Goal: Task Accomplishment & Management: Manage account settings

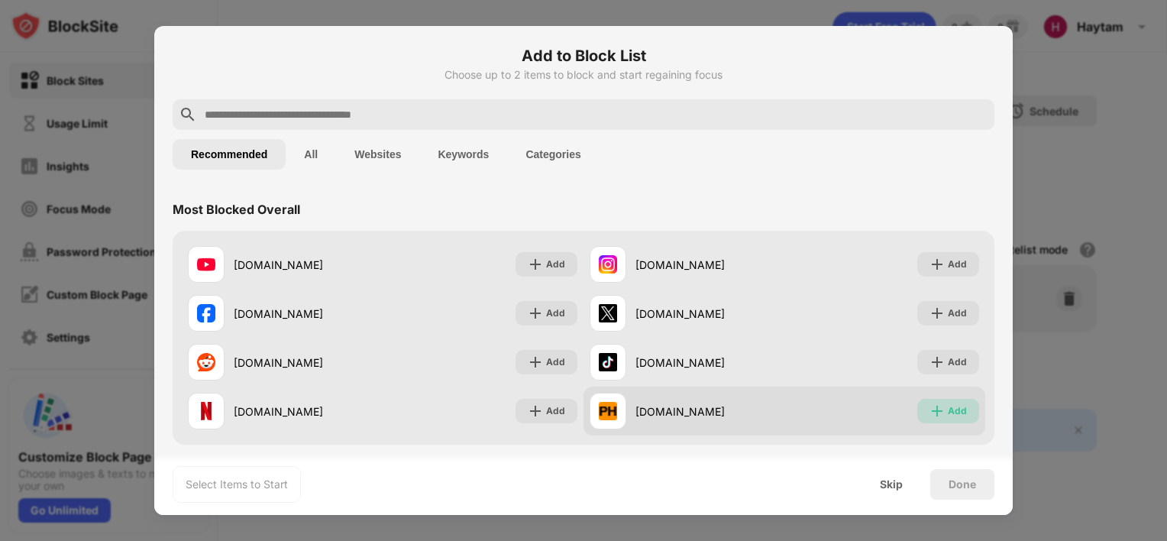
click at [948, 411] on div "Add" at bounding box center [957, 410] width 19 height 15
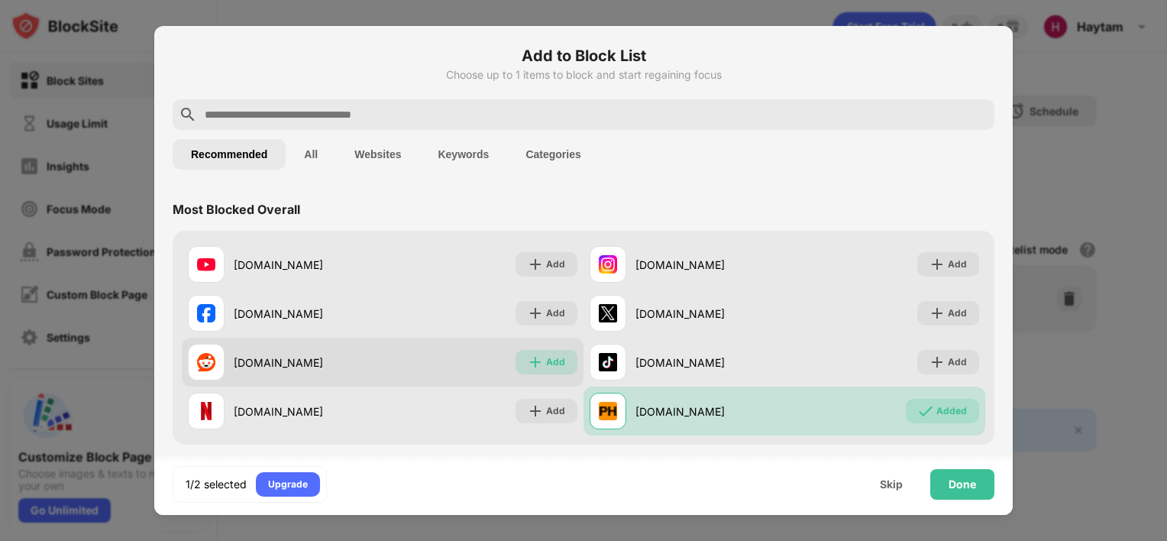
click at [517, 360] on div "Add" at bounding box center [546, 362] width 62 height 24
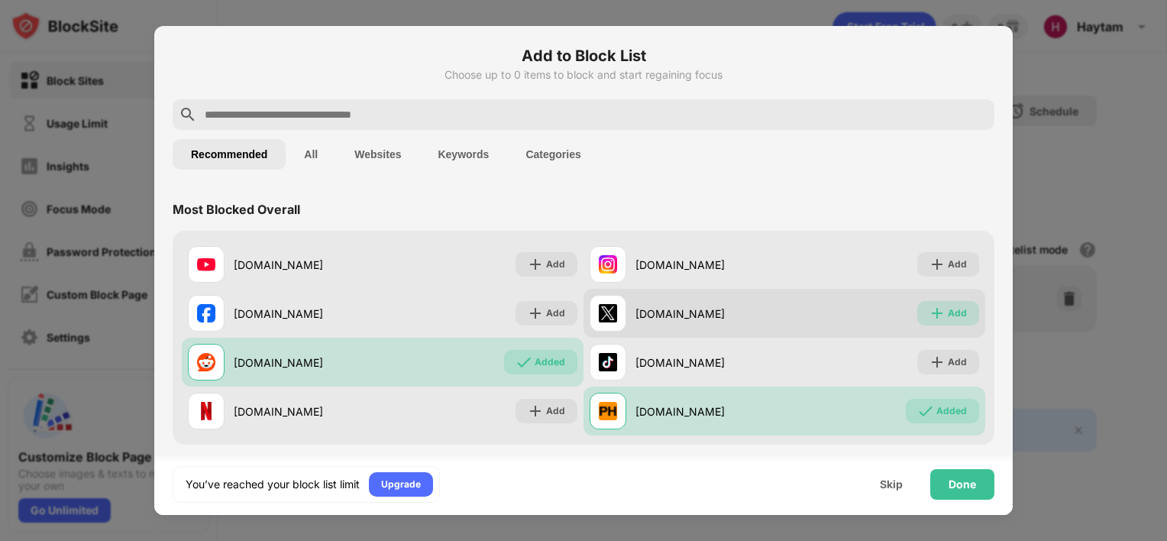
click at [954, 318] on div "Add" at bounding box center [957, 312] width 19 height 15
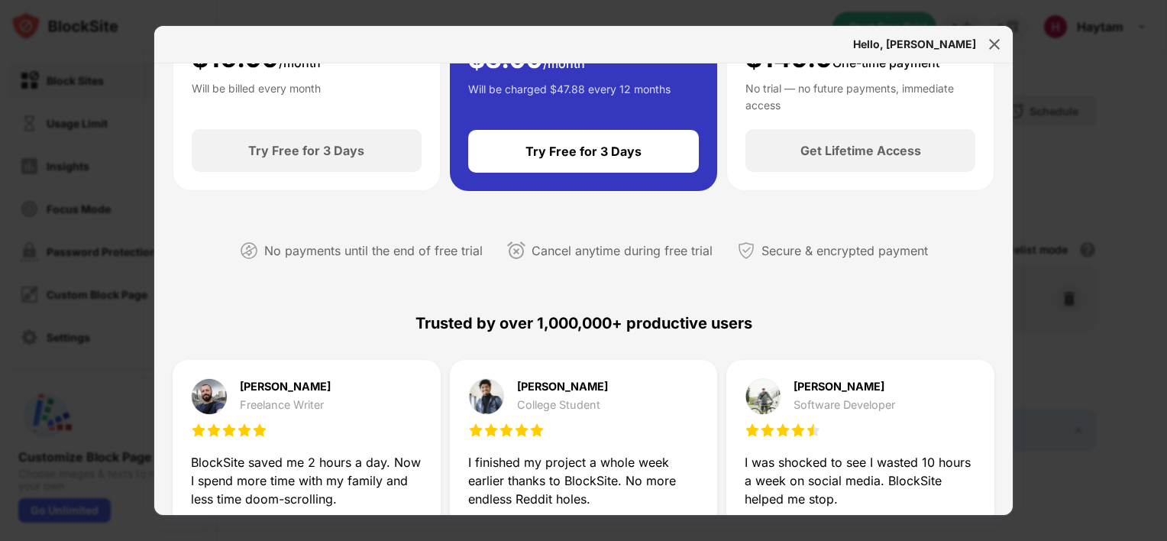
scroll to position [266, 0]
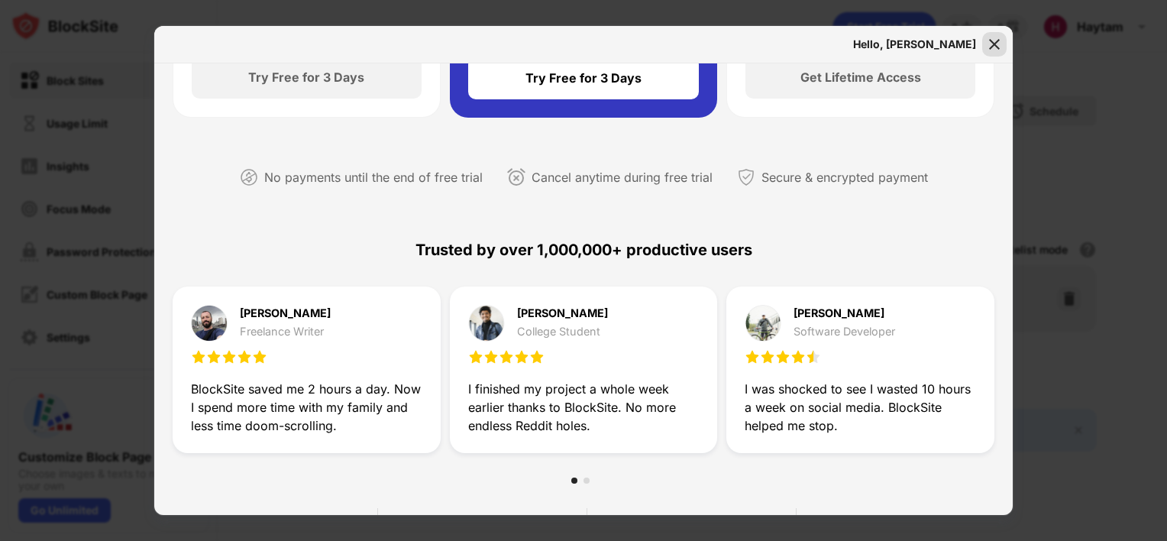
click at [1002, 45] on div at bounding box center [994, 44] width 24 height 24
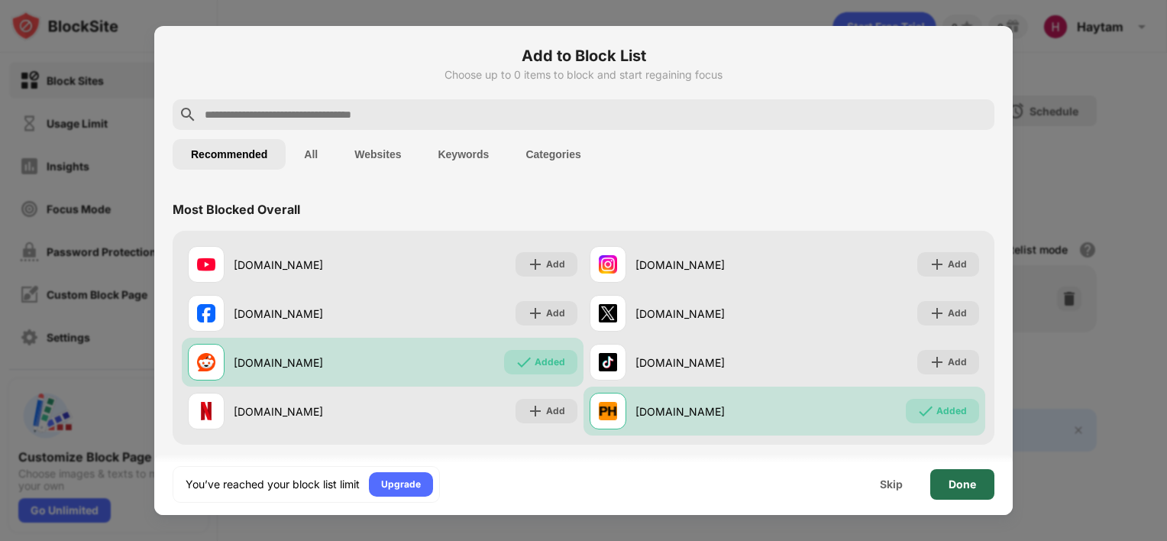
click at [977, 479] on div "Done" at bounding box center [962, 484] width 64 height 31
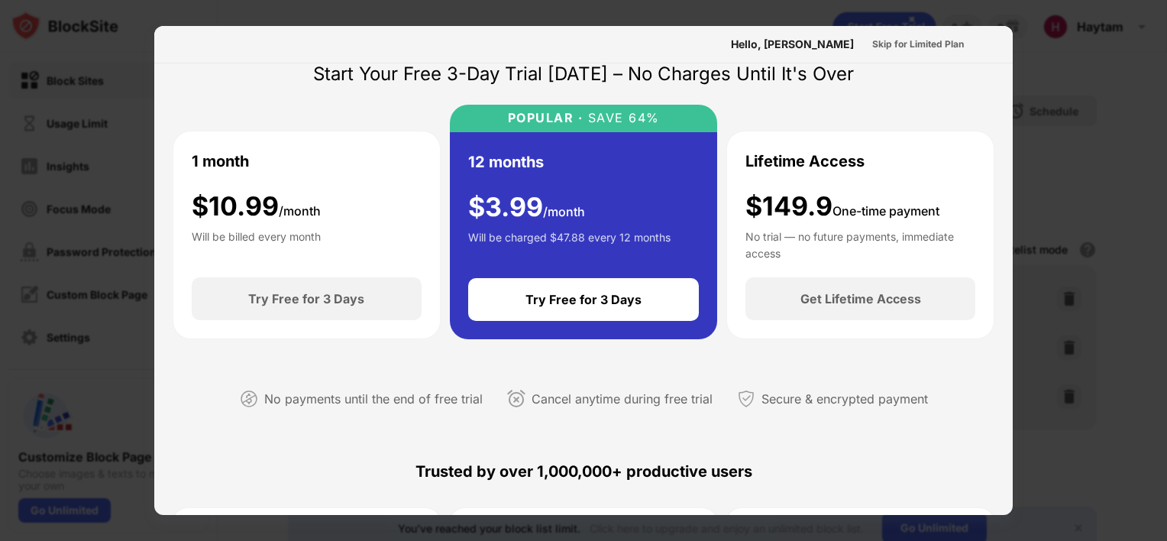
scroll to position [0, 0]
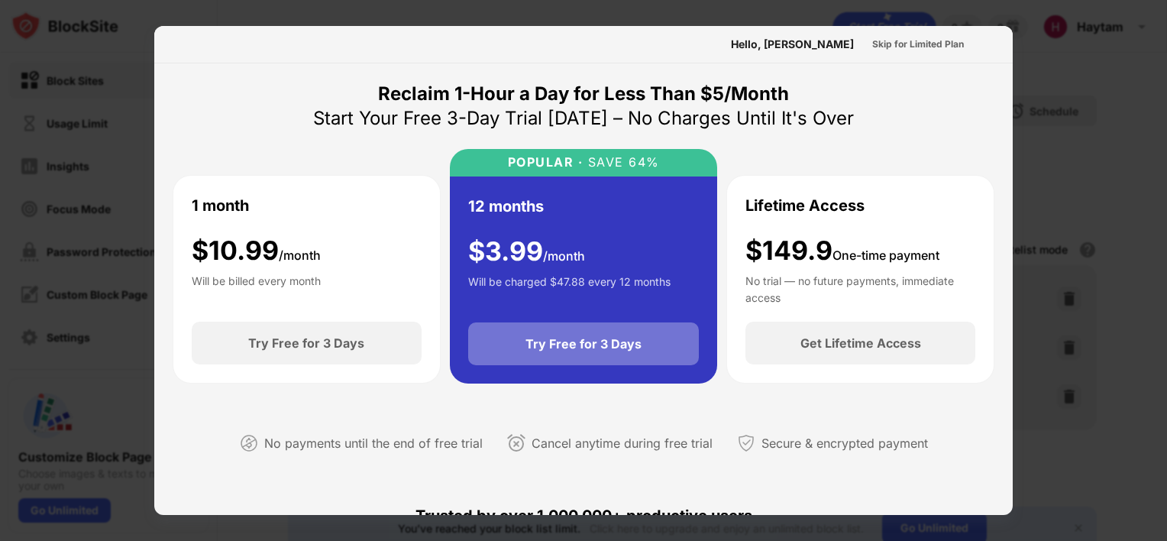
click at [606, 346] on div "Try Free for 3 Days" at bounding box center [583, 343] width 116 height 15
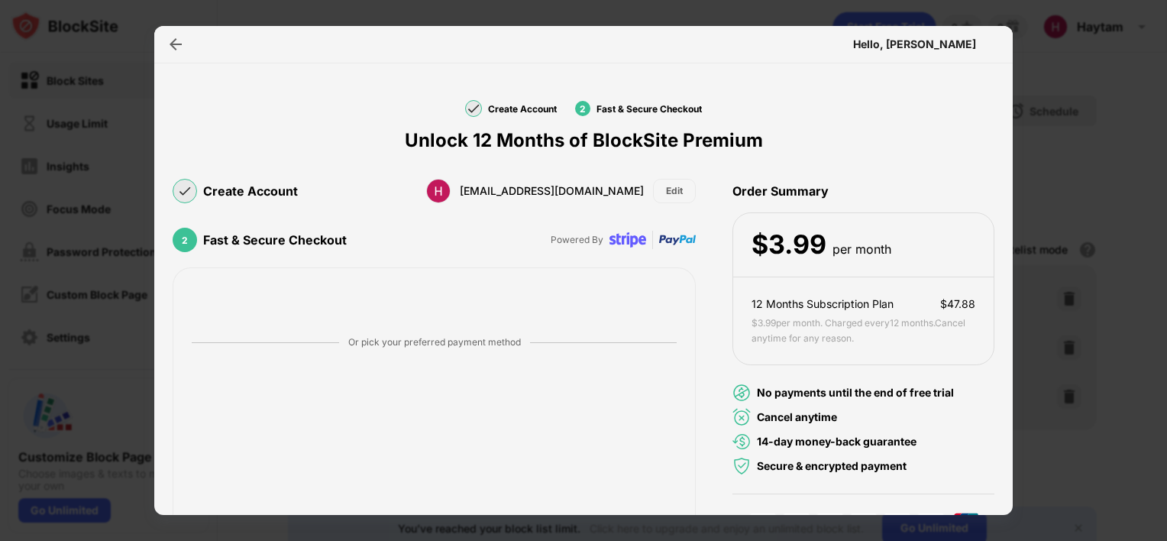
click at [522, 276] on div "Or pick your preferred payment method Confirm Payment" at bounding box center [434, 462] width 523 height 390
drag, startPoint x: 792, startPoint y: 242, endPoint x: 803, endPoint y: 225, distance: 20.3
click at [792, 242] on div "$ 3.99" at bounding box center [788, 244] width 75 height 31
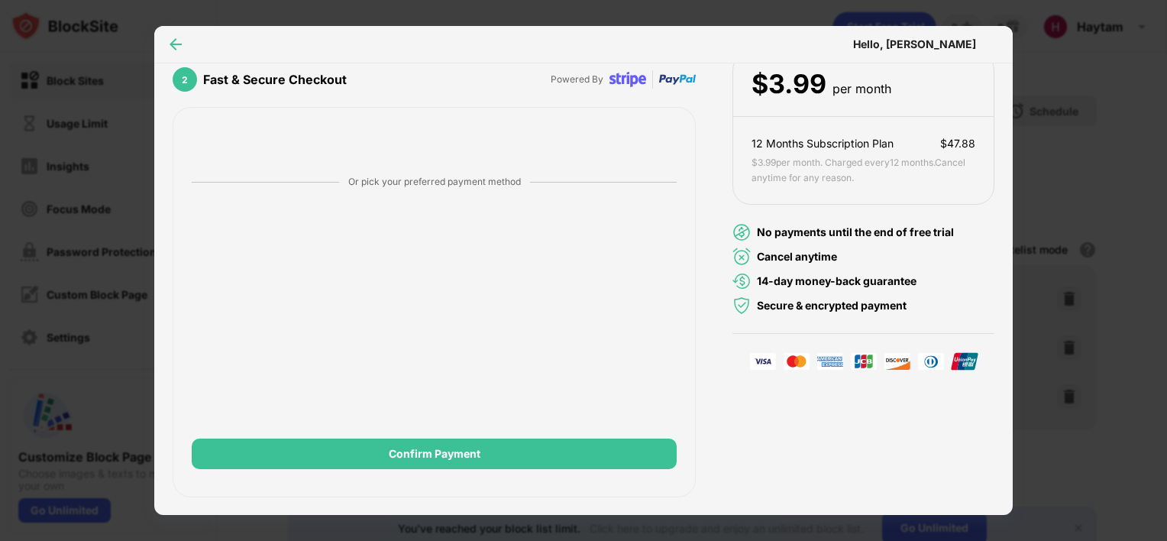
click at [183, 34] on div at bounding box center [175, 44] width 24 height 24
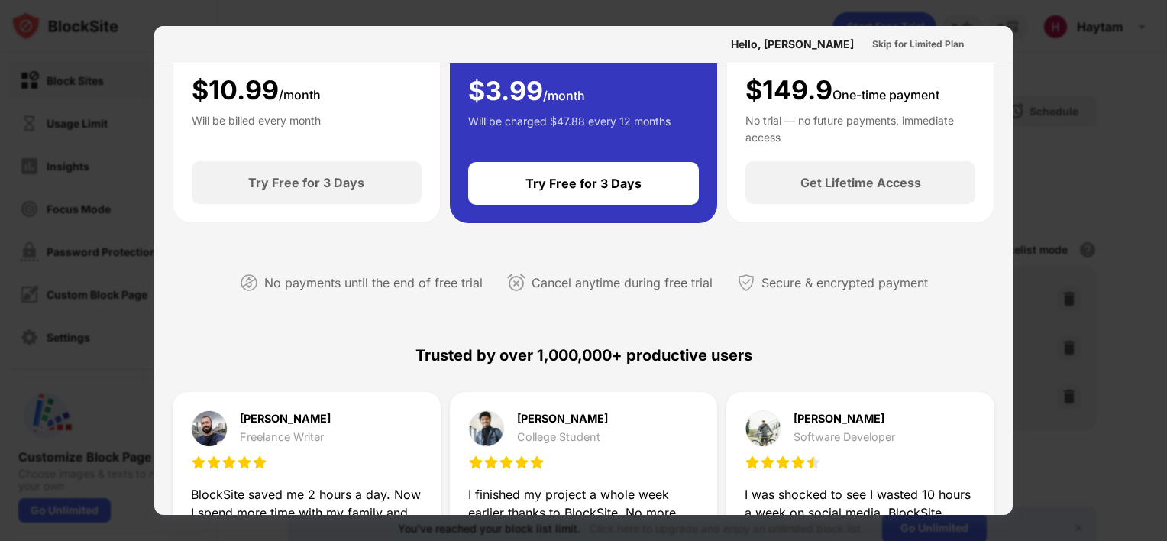
scroll to position [0, 0]
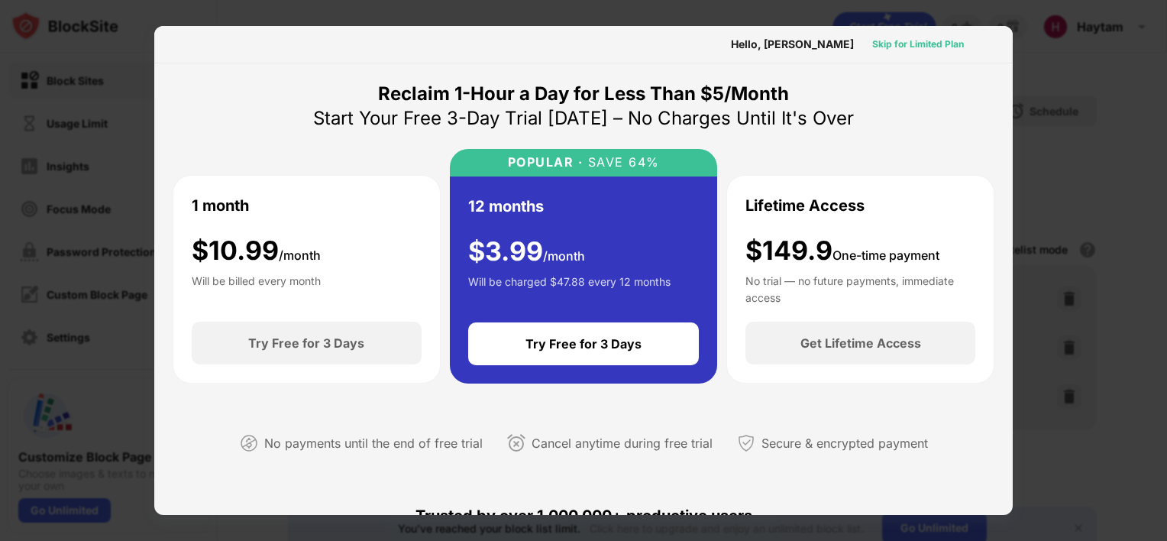
click at [908, 46] on div "Skip for Limited Plan" at bounding box center [918, 44] width 92 height 15
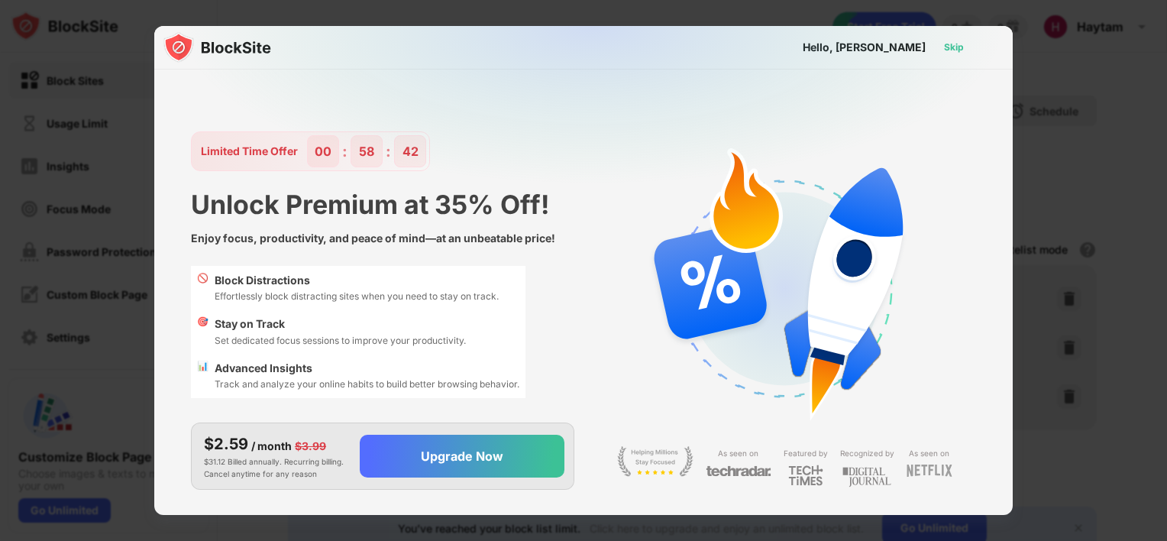
click at [958, 43] on div "Skip" at bounding box center [954, 47] width 20 height 15
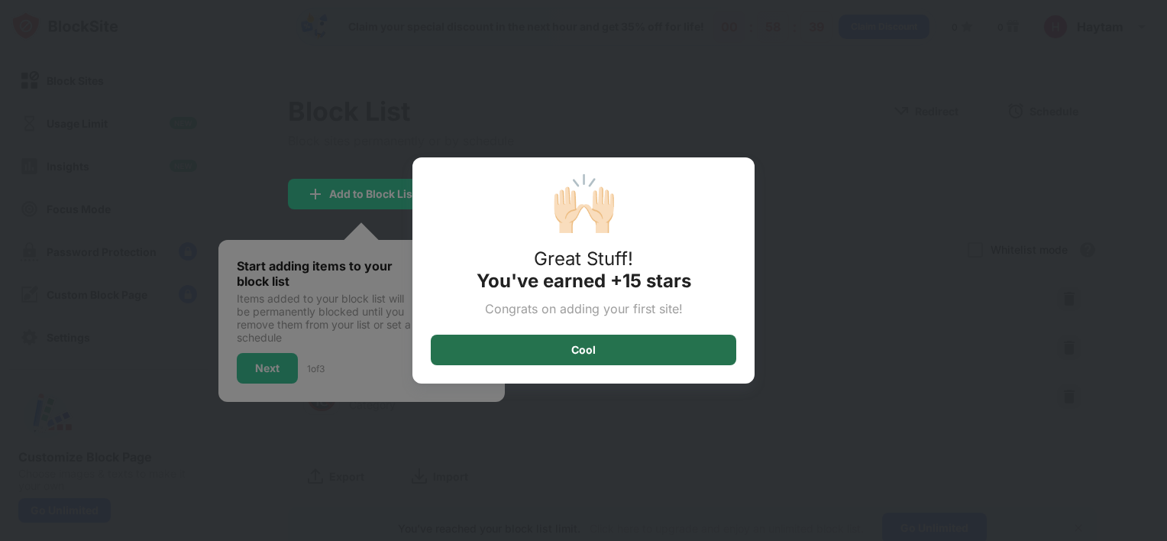
click at [606, 355] on div "Cool" at bounding box center [583, 349] width 305 height 31
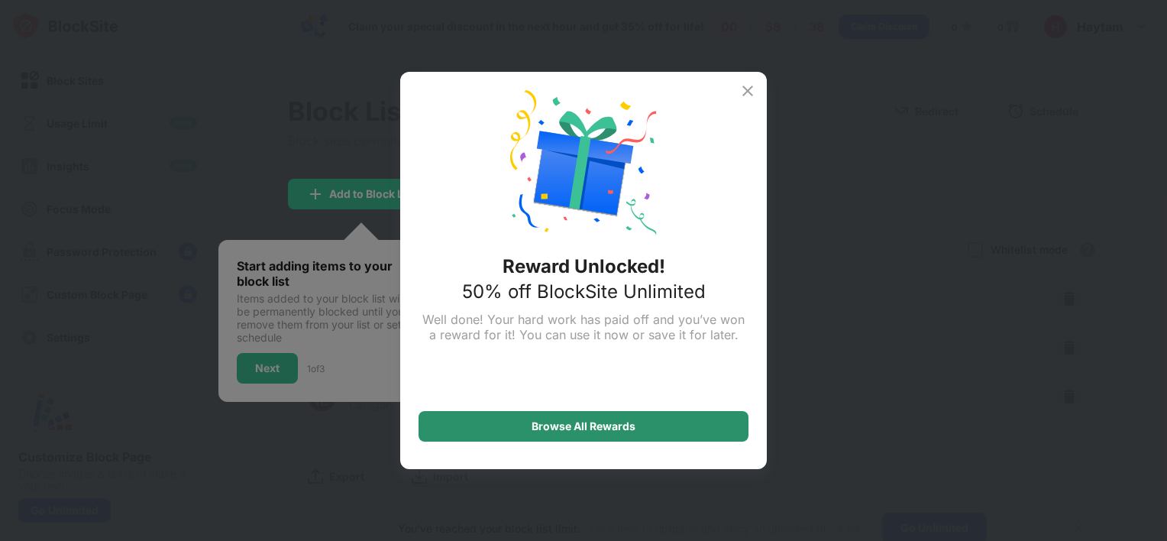
click at [550, 434] on div "Browse All Rewards" at bounding box center [583, 426] width 330 height 31
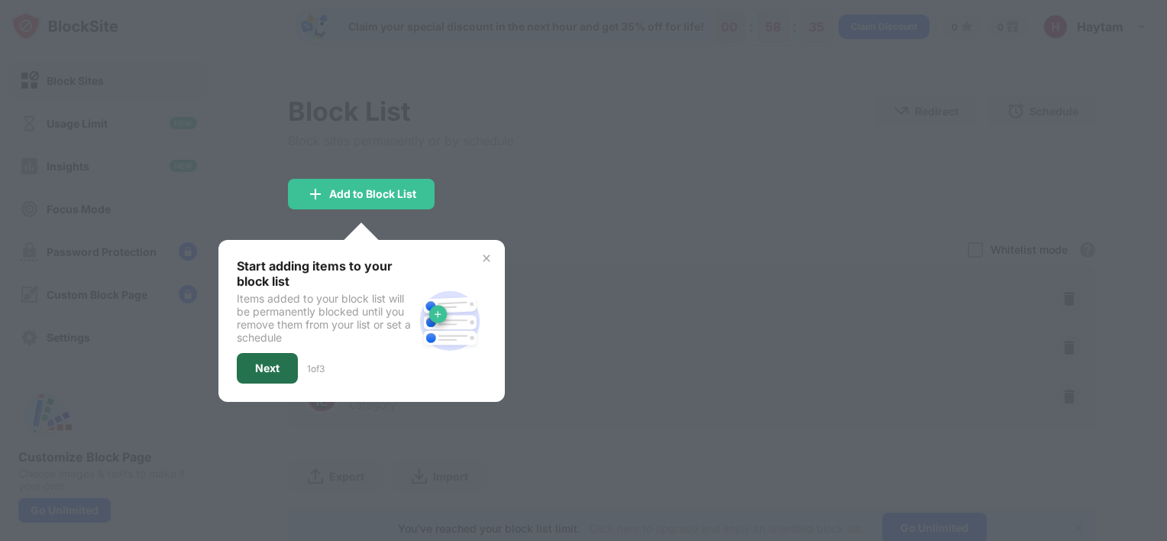
click at [258, 362] on div "Next" at bounding box center [267, 368] width 24 height 12
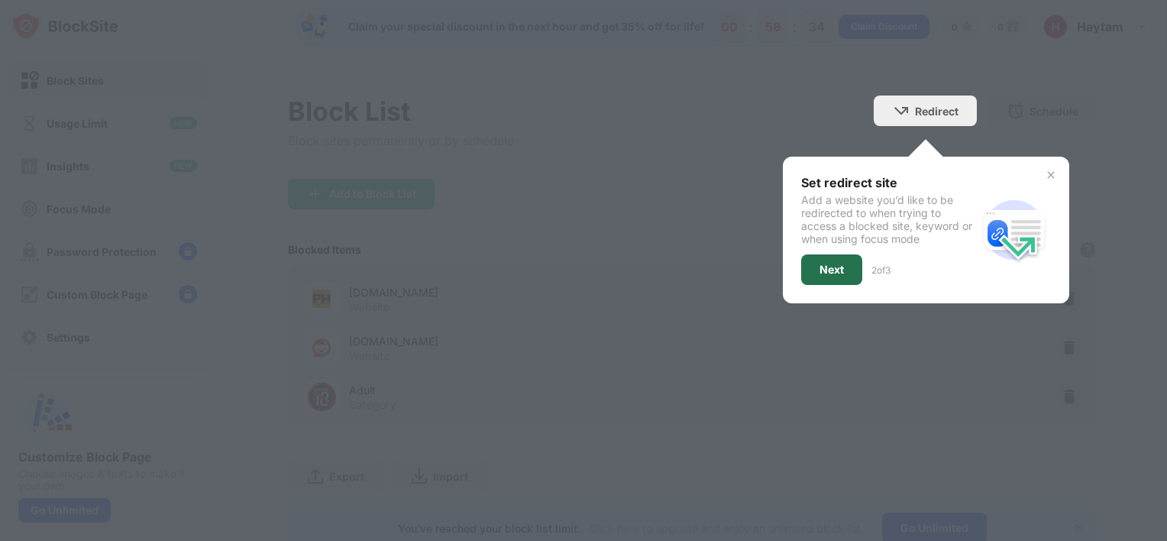
click at [830, 260] on div "Next" at bounding box center [831, 269] width 61 height 31
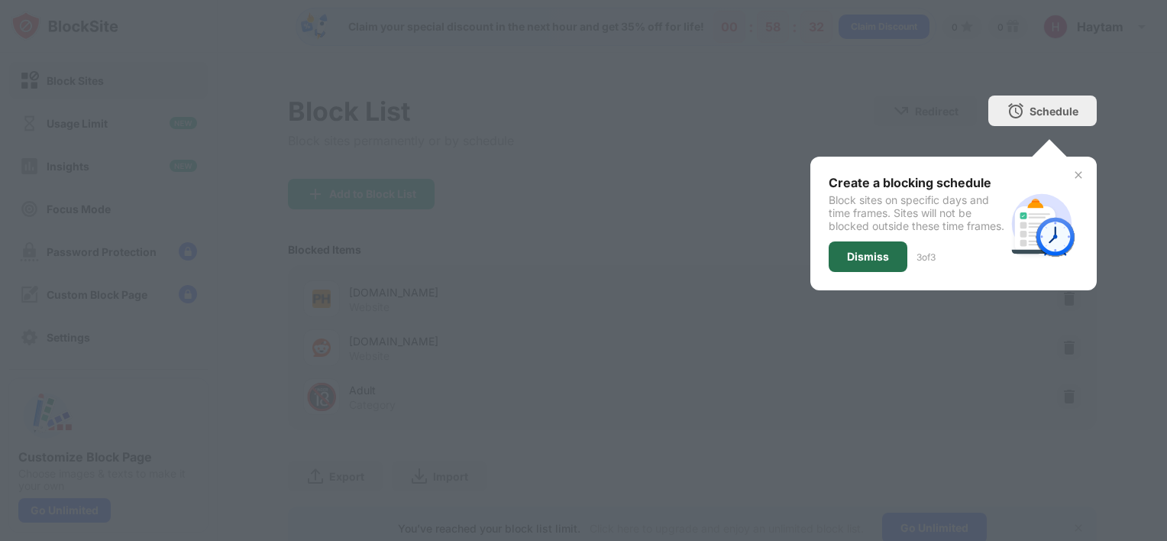
click at [846, 272] on div "Dismiss" at bounding box center [868, 256] width 79 height 31
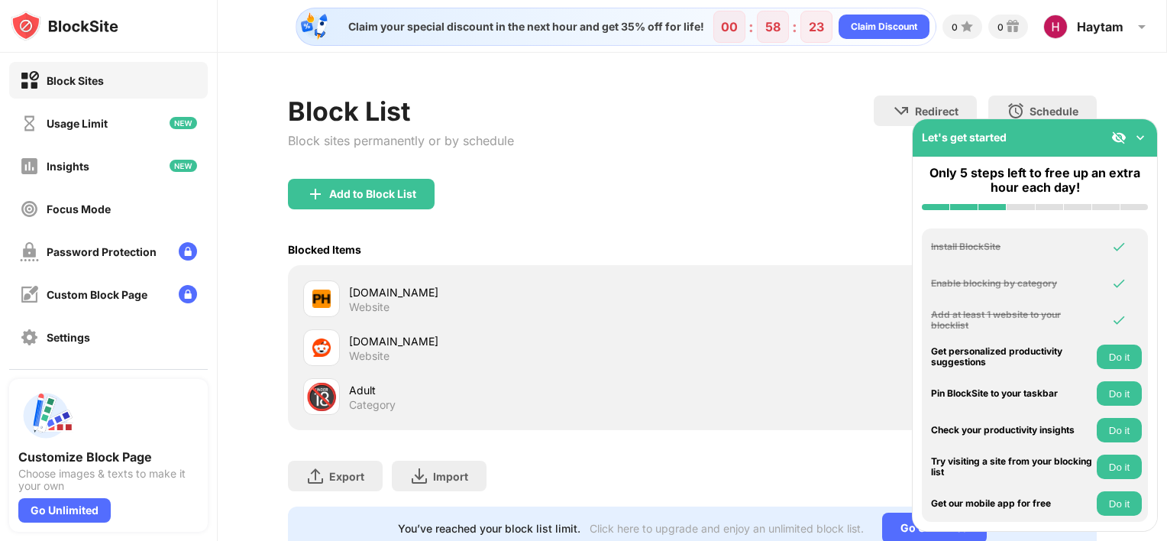
click at [1143, 136] on img at bounding box center [1139, 137] width 15 height 15
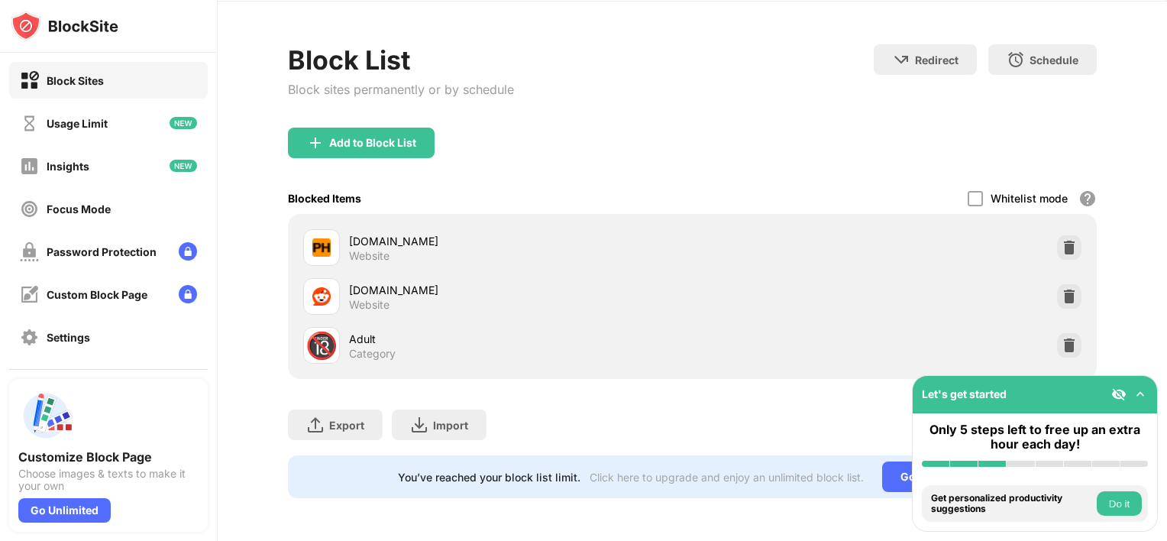
scroll to position [61, 0]
click at [1116, 493] on button "Do it" at bounding box center [1119, 503] width 45 height 24
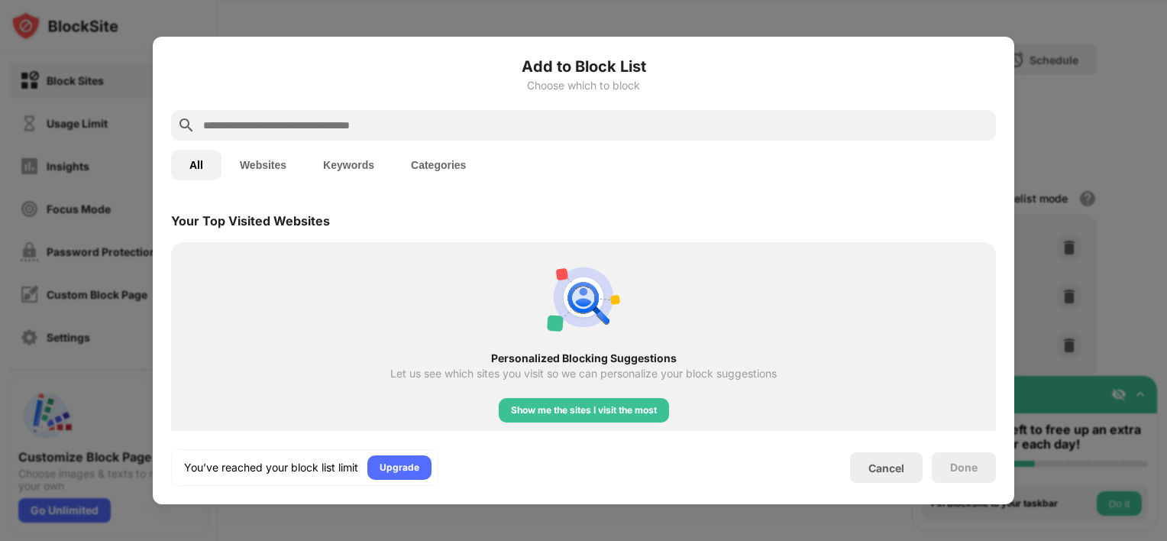
scroll to position [531, 0]
click at [645, 410] on div "Show me the sites I visit the most" at bounding box center [584, 409] width 146 height 15
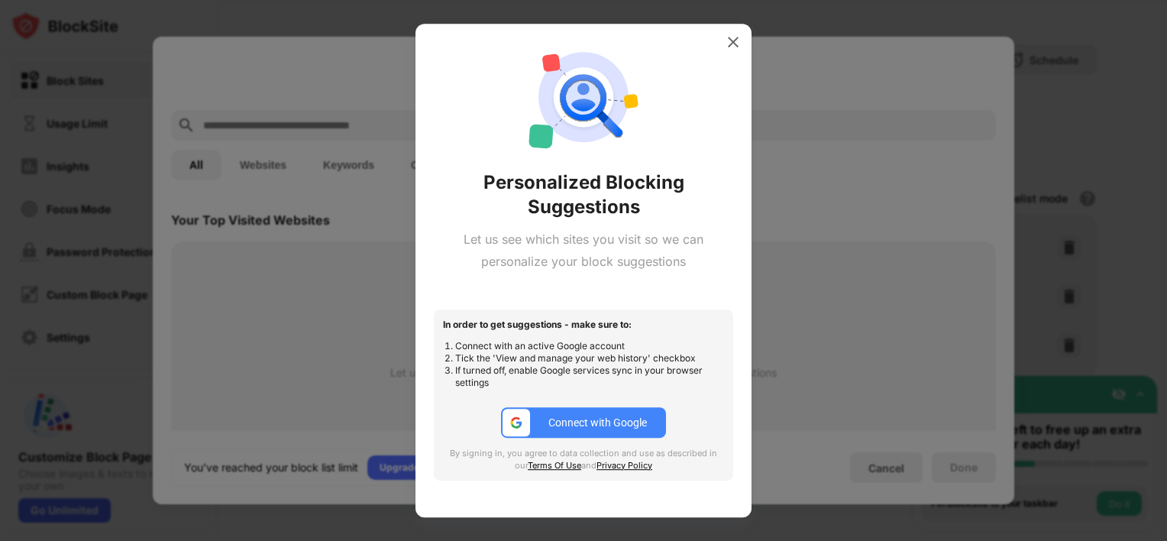
click at [634, 426] on div "Connect with Google" at bounding box center [597, 422] width 99 height 12
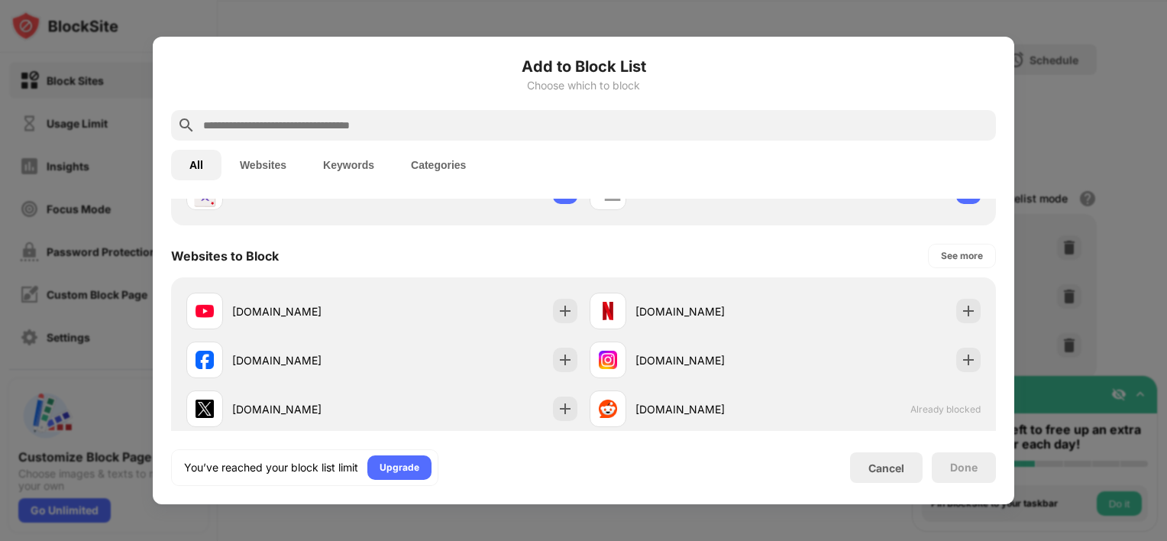
scroll to position [0, 0]
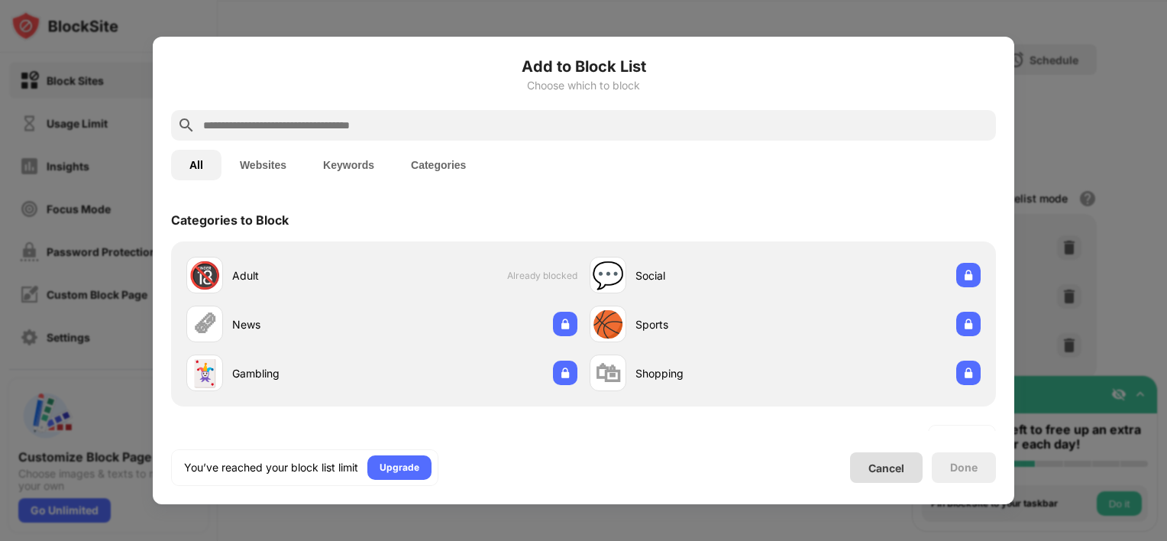
click at [871, 463] on div "Cancel" at bounding box center [886, 467] width 36 height 13
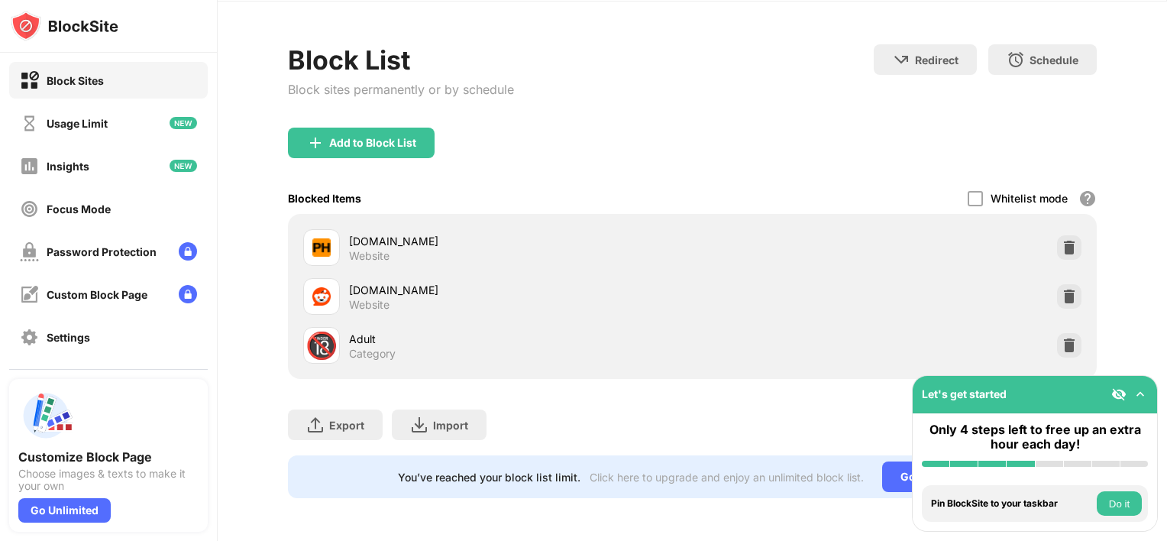
drag, startPoint x: 1080, startPoint y: 409, endPoint x: 1093, endPoint y: 220, distance: 189.1
click at [1093, 220] on div "Block Sites Usage Limit Insights Focus Mode Password Protection Custom Block Pa…" at bounding box center [583, 270] width 1167 height 541
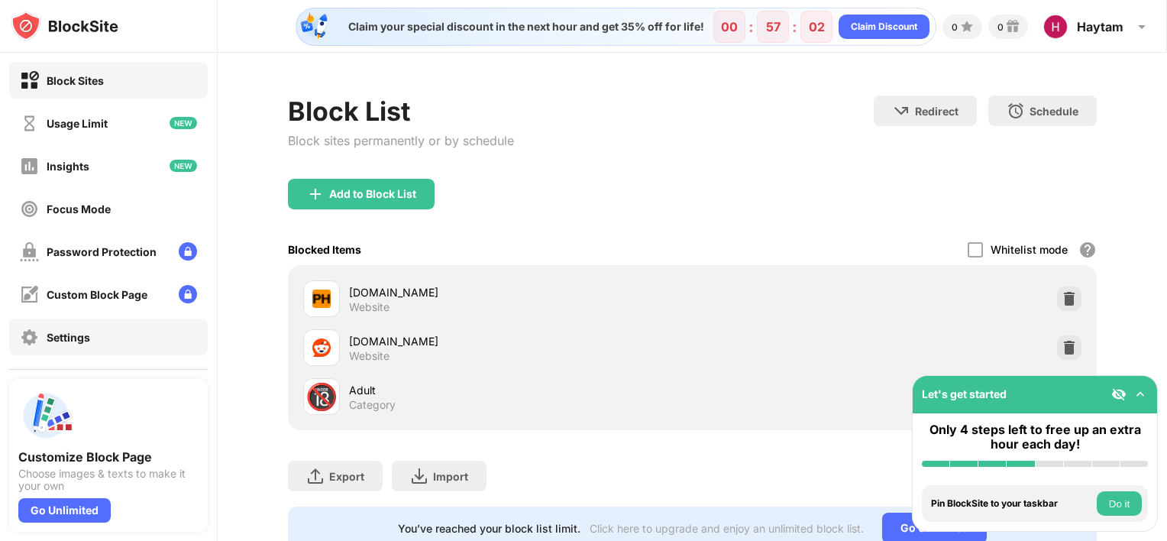
click at [131, 324] on div "Settings" at bounding box center [108, 336] width 199 height 37
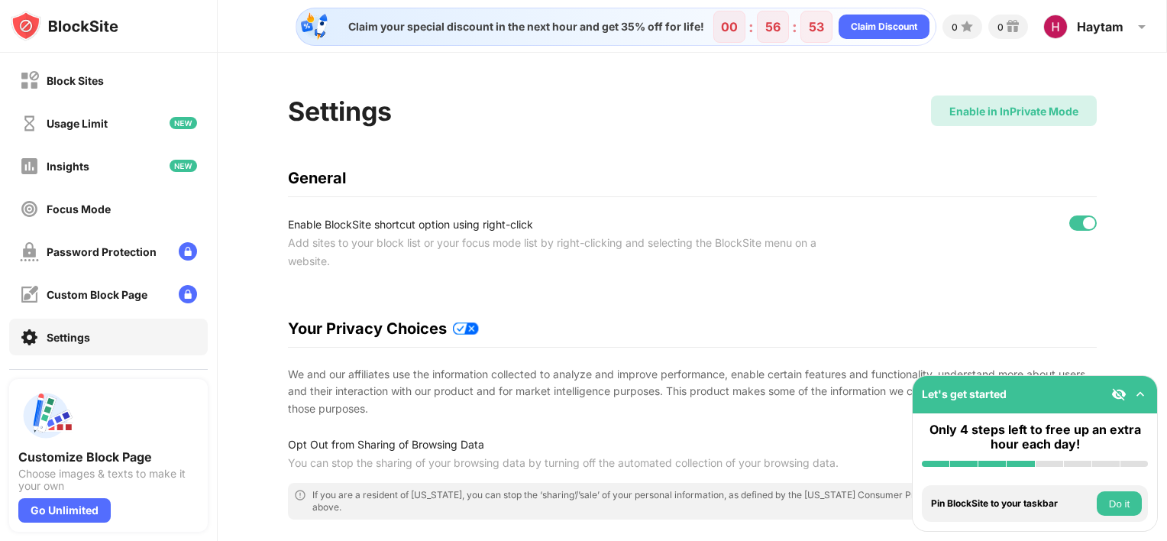
click at [1014, 122] on div "Enable in InPrivate Mode" at bounding box center [1014, 110] width 166 height 31
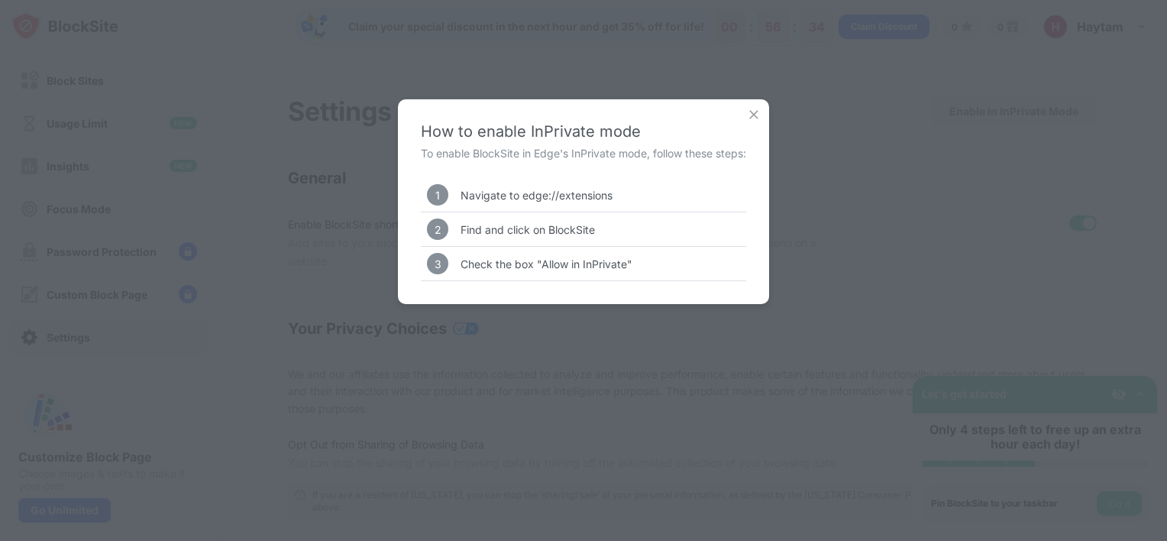
drag, startPoint x: 597, startPoint y: 183, endPoint x: 558, endPoint y: 199, distance: 42.4
click at [558, 199] on div "1 Navigate to edge://extensions" at bounding box center [583, 195] width 325 height 34
click at [750, 116] on img at bounding box center [753, 114] width 15 height 15
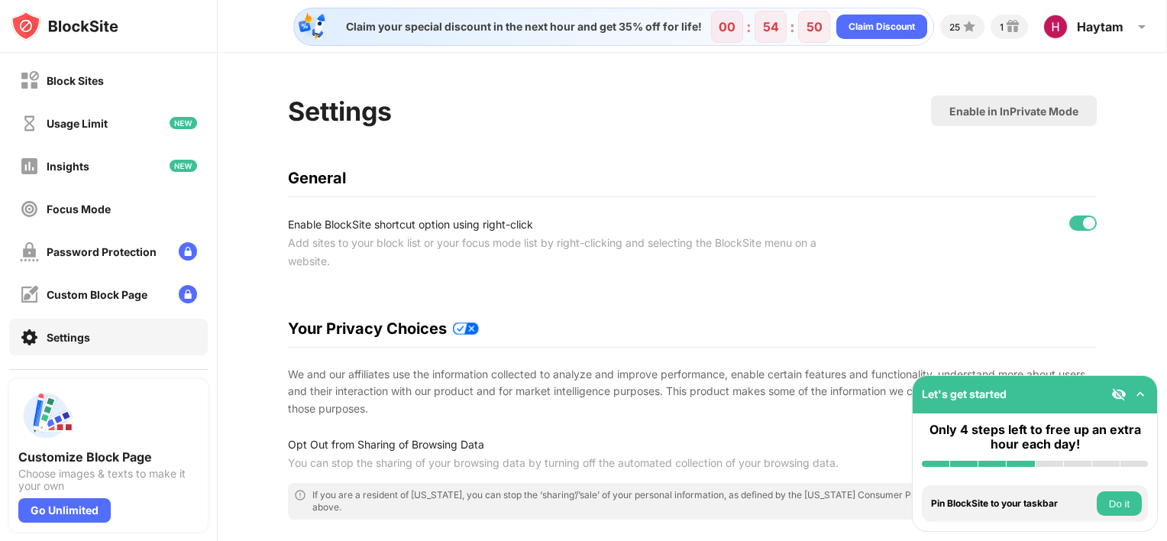
click at [1107, 506] on button "Do it" at bounding box center [1119, 503] width 45 height 24
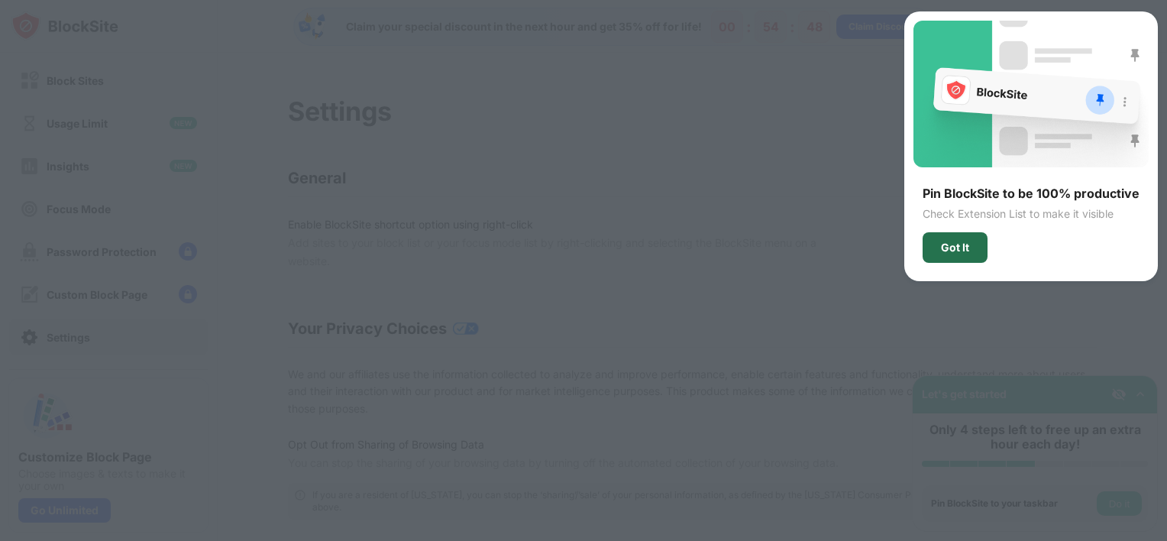
click at [956, 254] on div "Got It" at bounding box center [954, 247] width 65 height 31
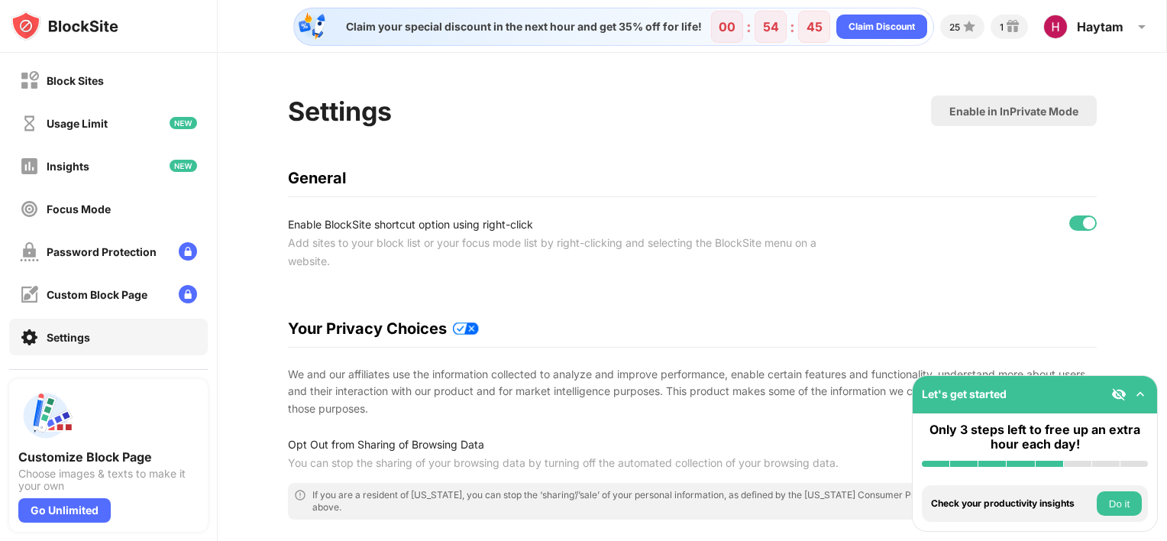
click at [1124, 499] on button "Do it" at bounding box center [1119, 503] width 45 height 24
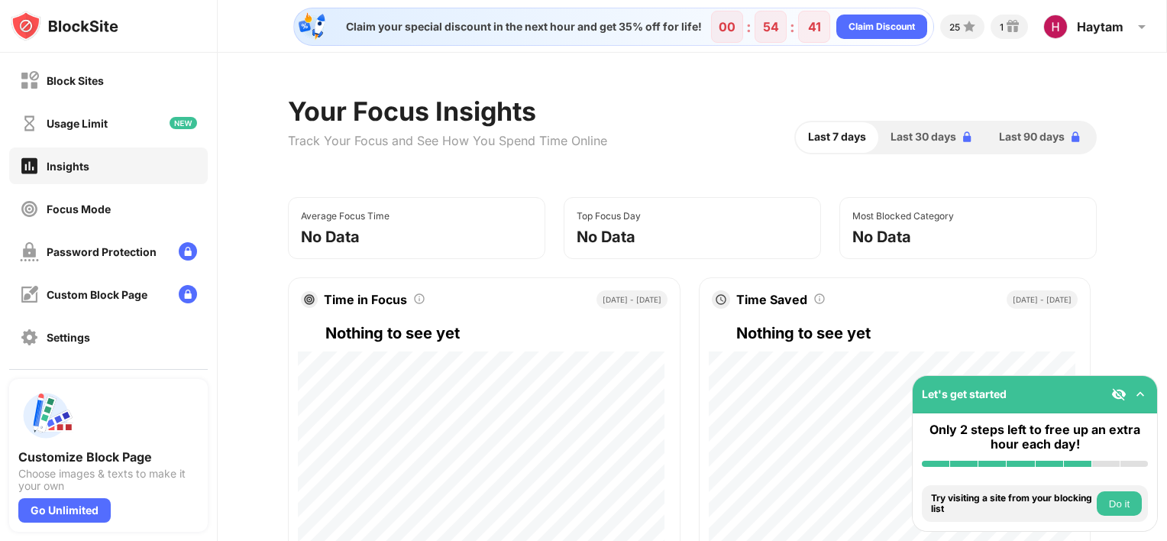
click at [1106, 502] on button "Do it" at bounding box center [1119, 503] width 45 height 24
click at [73, 118] on div "Usage Limit" at bounding box center [77, 123] width 61 height 13
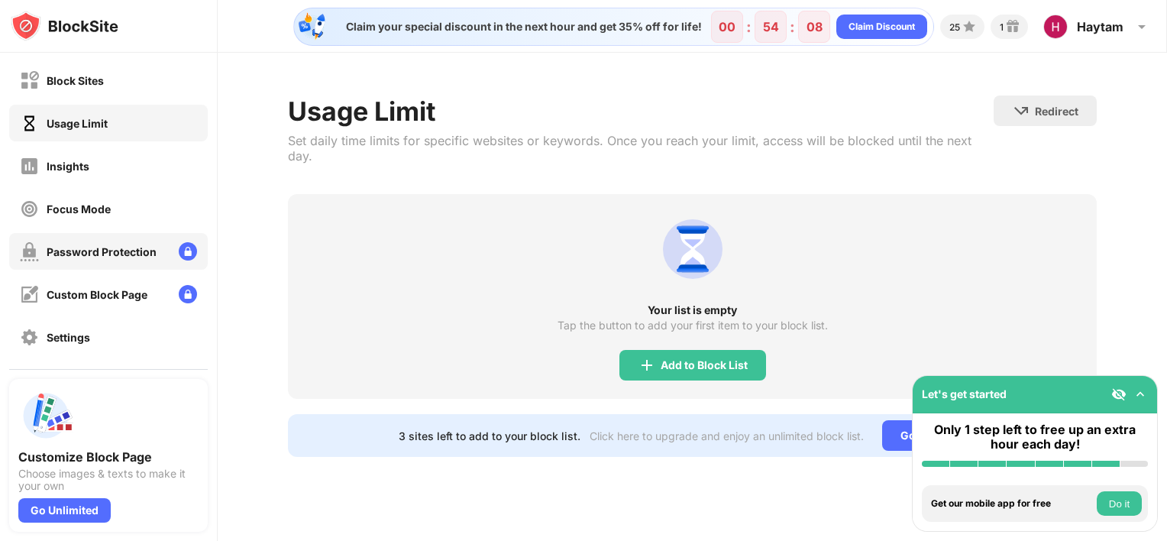
click at [110, 256] on div "Password Protection" at bounding box center [102, 251] width 110 height 13
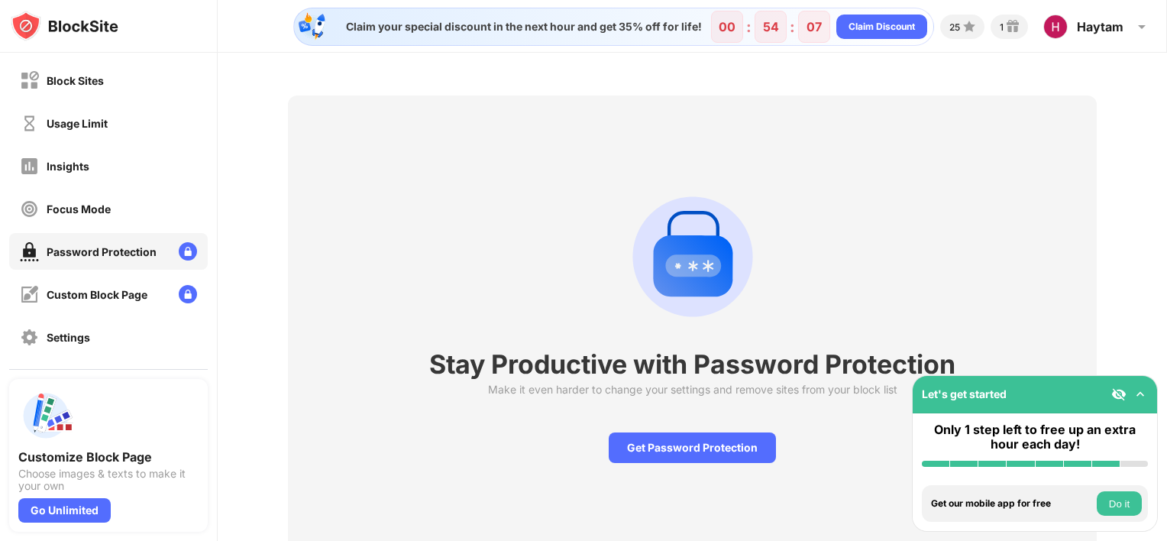
scroll to position [64, 0]
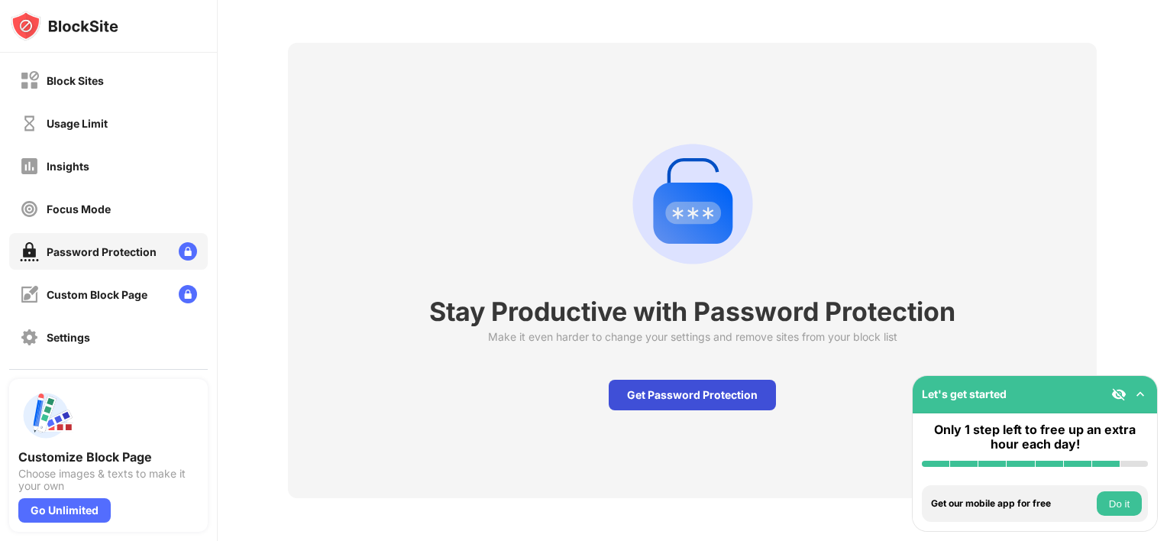
click at [716, 386] on div "Get Password Protection" at bounding box center [692, 395] width 167 height 31
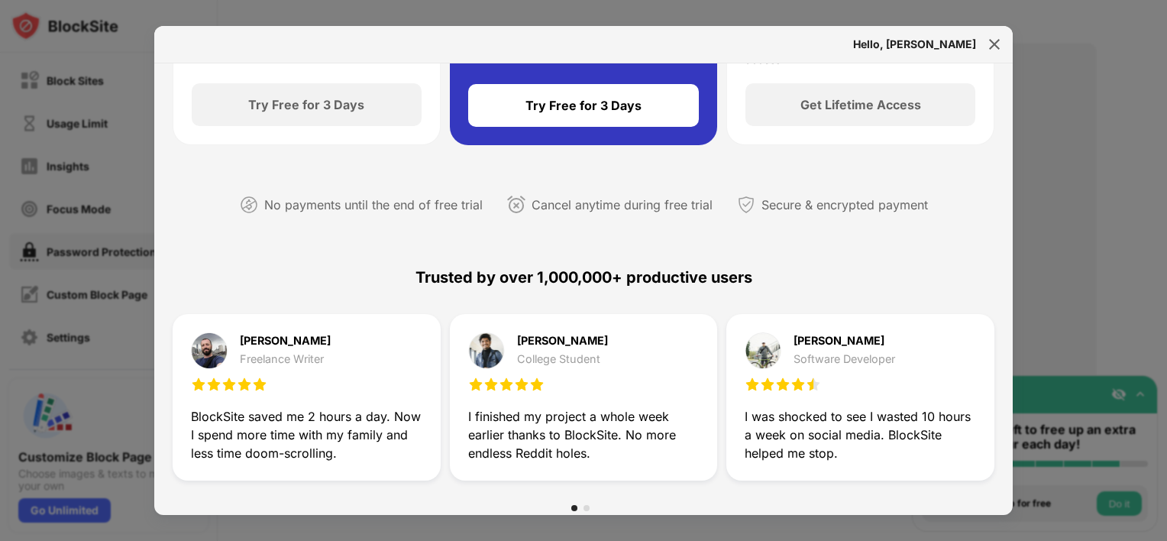
scroll to position [254, 0]
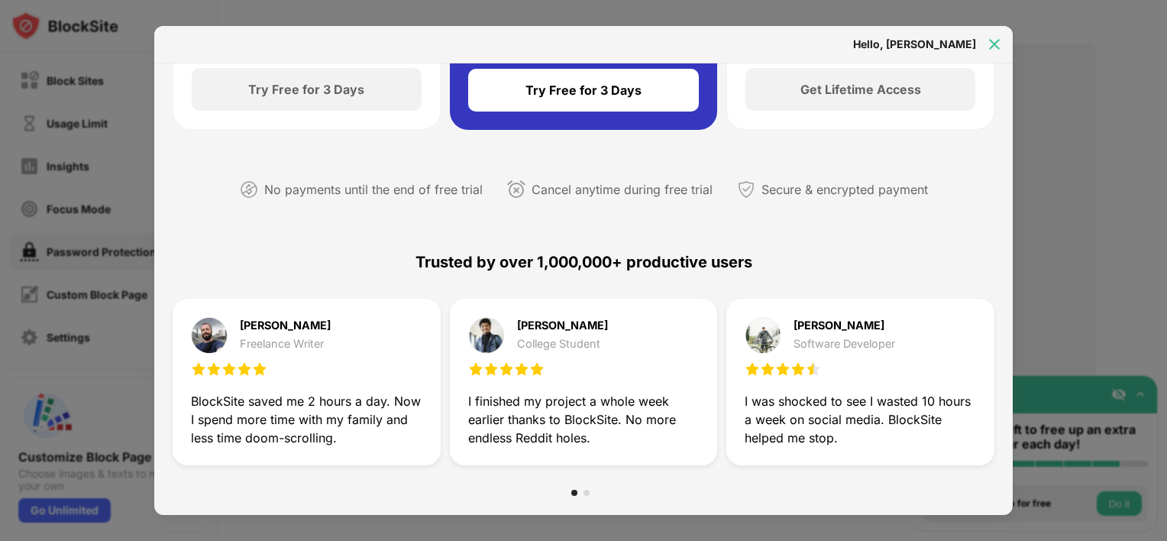
click at [994, 39] on img at bounding box center [994, 44] width 15 height 15
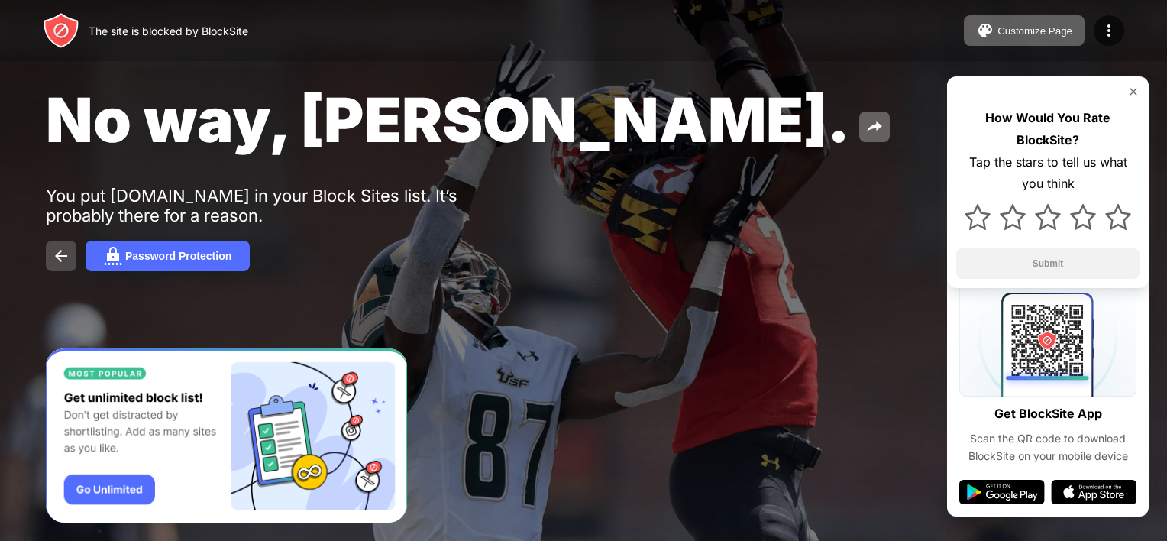
click at [56, 267] on button at bounding box center [61, 256] width 31 height 31
click at [182, 267] on button "Password Protection" at bounding box center [168, 256] width 164 height 31
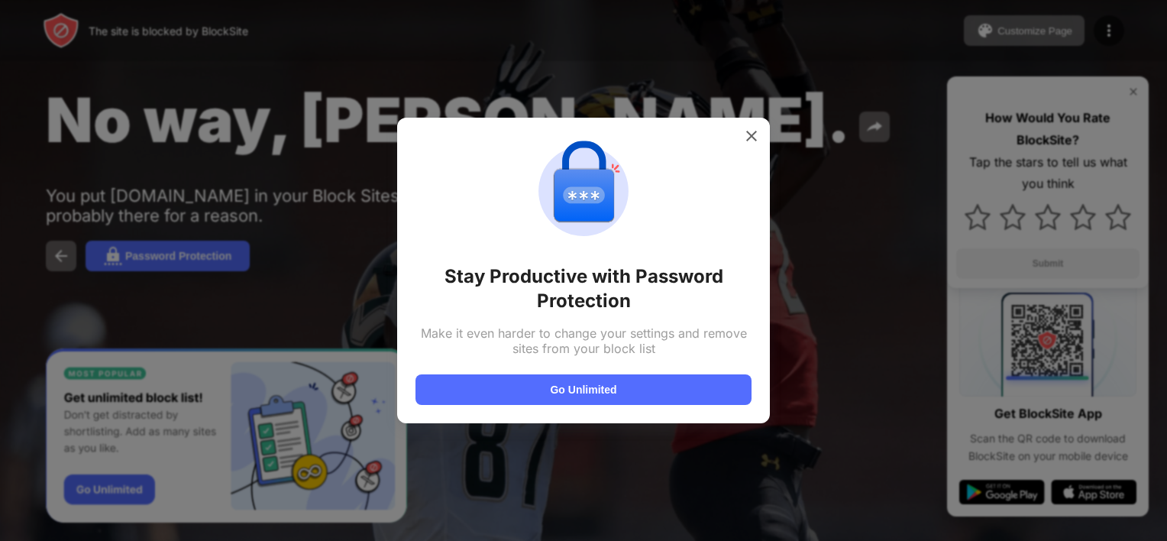
click at [739, 147] on div "Stay Productive with Password Protection Make it even harder to change your set…" at bounding box center [583, 270] width 336 height 269
click at [751, 145] on div at bounding box center [751, 136] width 24 height 24
